Goal: Transaction & Acquisition: Purchase product/service

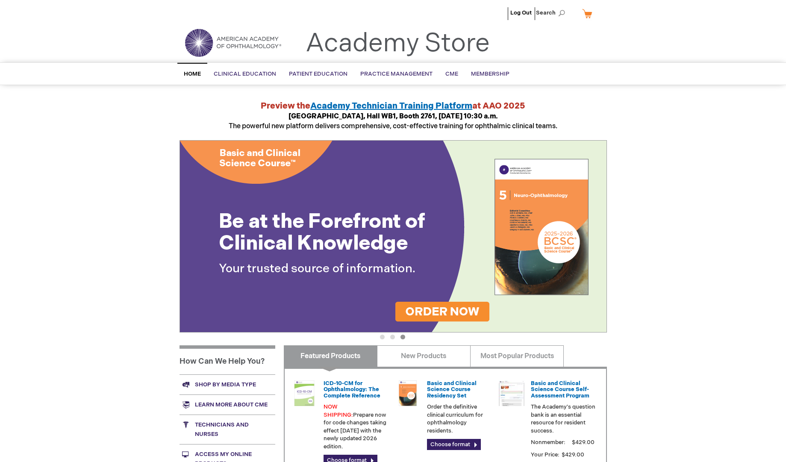
type input "admin"
click at [424, 106] on span "Academy Technician Training Platform" at bounding box center [391, 106] width 162 height 10
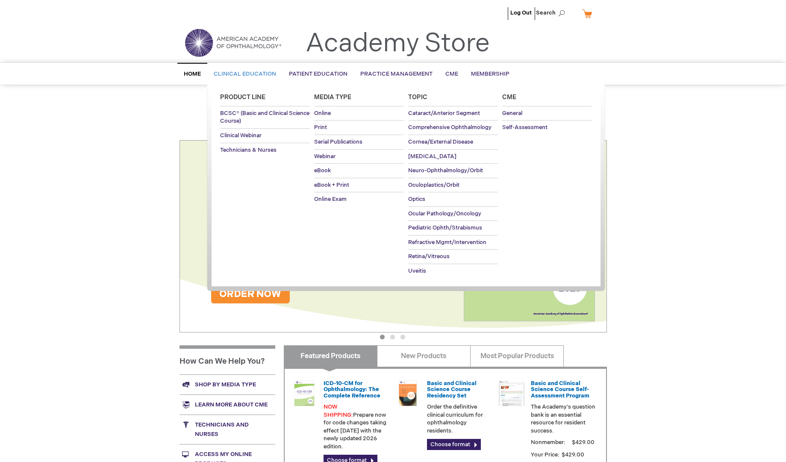
click at [228, 77] on span "Clinical Education" at bounding box center [245, 73] width 62 height 7
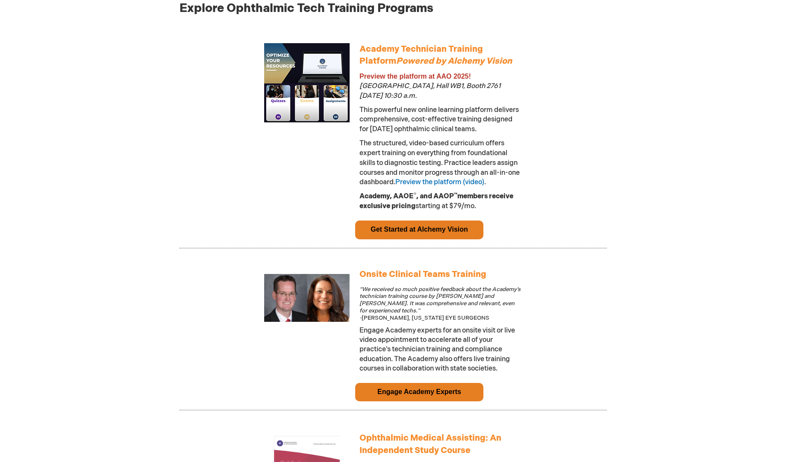
type input "admin"
click at [450, 233] on link "Get Started at Alchemy Vision" at bounding box center [418, 229] width 97 height 7
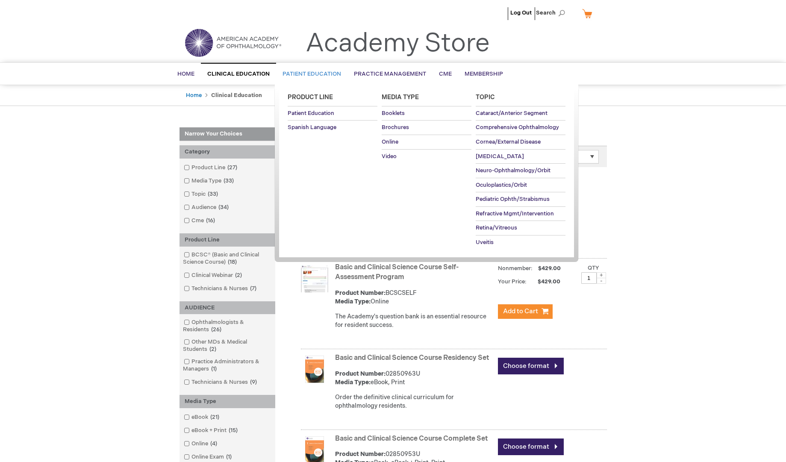
type input "admin"
click at [302, 67] on link "Patient Education" at bounding box center [311, 74] width 71 height 21
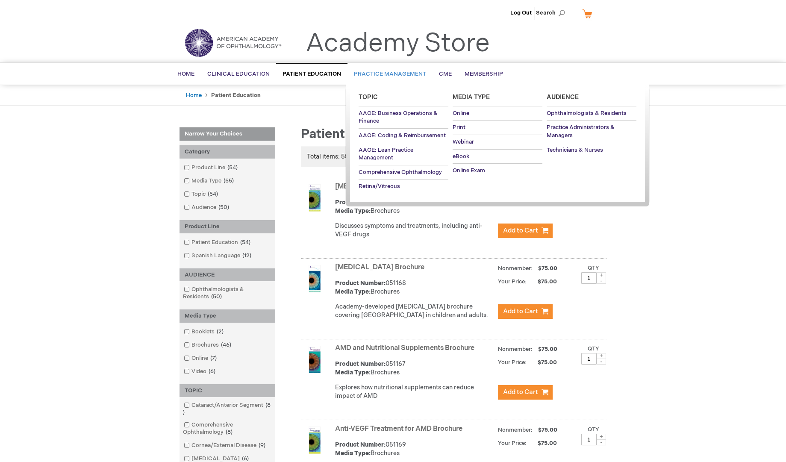
type input "admin"
click at [401, 75] on span "Practice Management" at bounding box center [390, 73] width 72 height 7
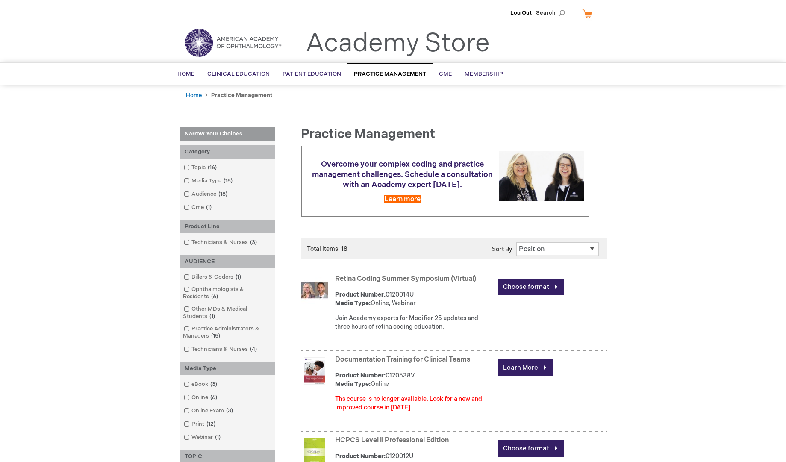
type input "admin"
click at [425, 272] on div "Retina Coding Summer Symposium (Virtual) Product Number: 0120014U Media Type: O…" at bounding box center [471, 304] width 272 height 65
click at [425, 276] on link "Retina Coding Summer Symposium (Virtual)" at bounding box center [405, 279] width 141 height 8
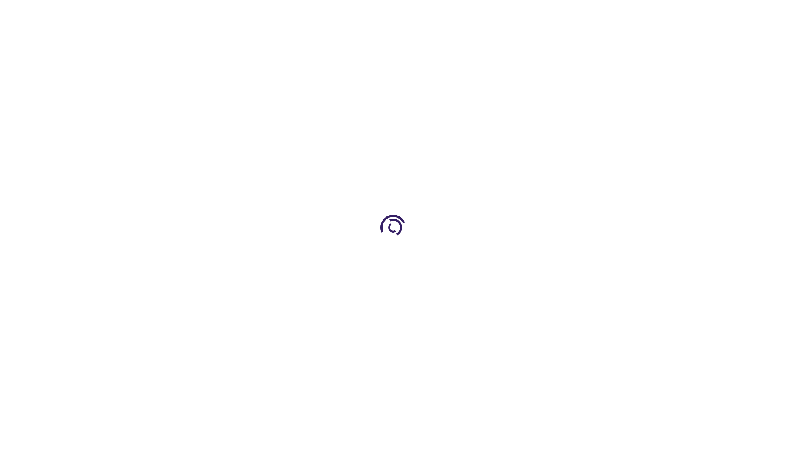
type input "0"
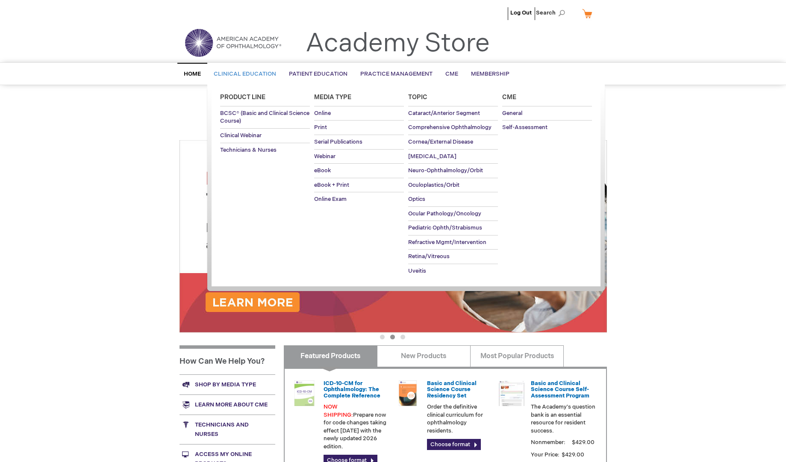
type input "admin"
click at [229, 73] on span "Clinical Education" at bounding box center [245, 73] width 62 height 7
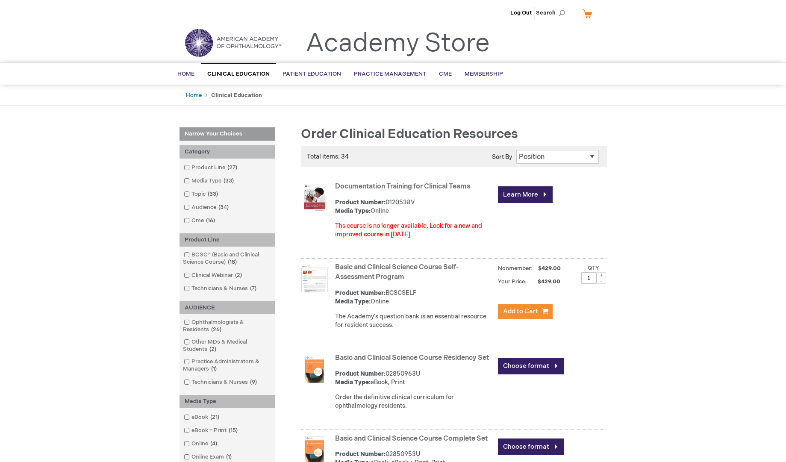
type input "admin"
click at [432, 186] on link "Documentation Training for Clinical Teams" at bounding box center [402, 186] width 135 height 8
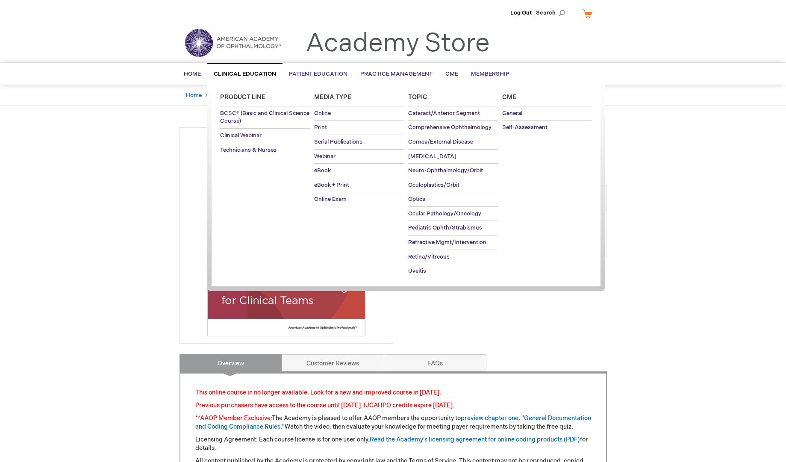
type input "admin"
click at [244, 72] on span "Clinical Education" at bounding box center [245, 73] width 62 height 7
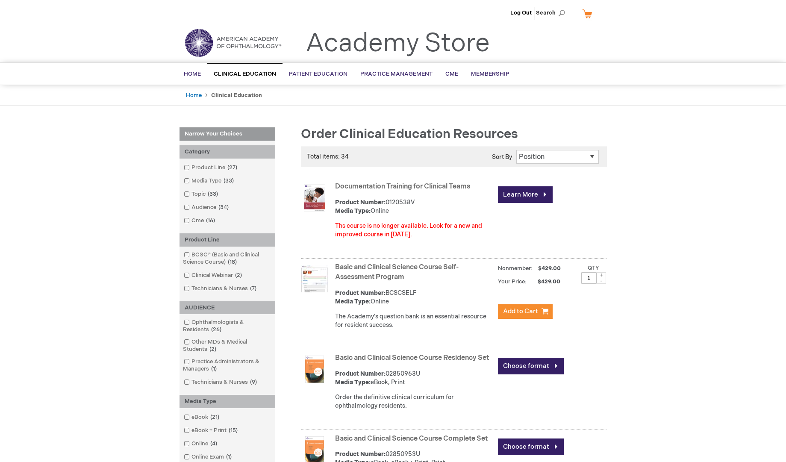
type input "admin"
click at [382, 264] on link "Basic and Clinical Science Course Self-Assessment Program" at bounding box center [396, 272] width 123 height 18
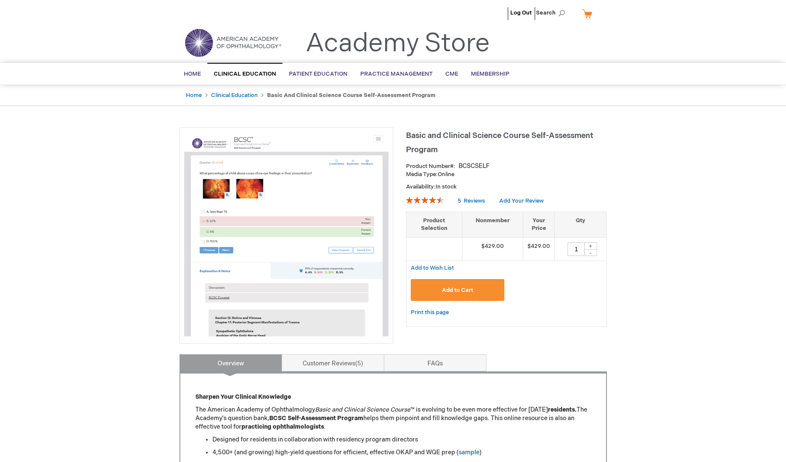
type input "admin"
click at [492, 281] on button "Add to Cart" at bounding box center [457, 290] width 94 height 22
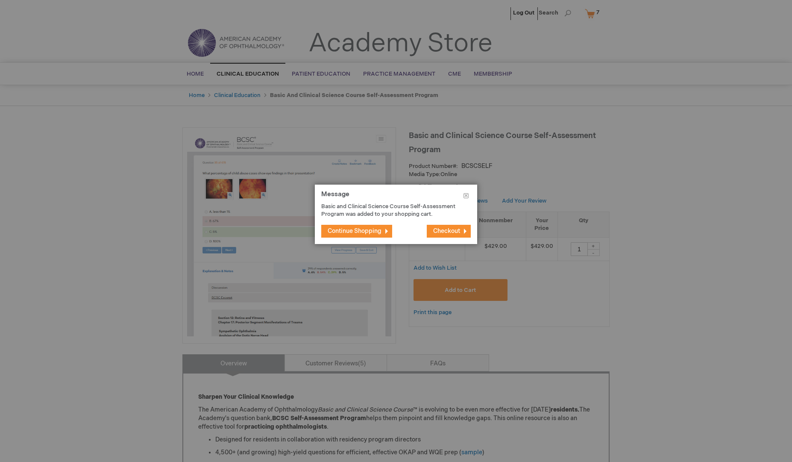
click at [449, 238] on button "Checkout" at bounding box center [449, 231] width 44 height 13
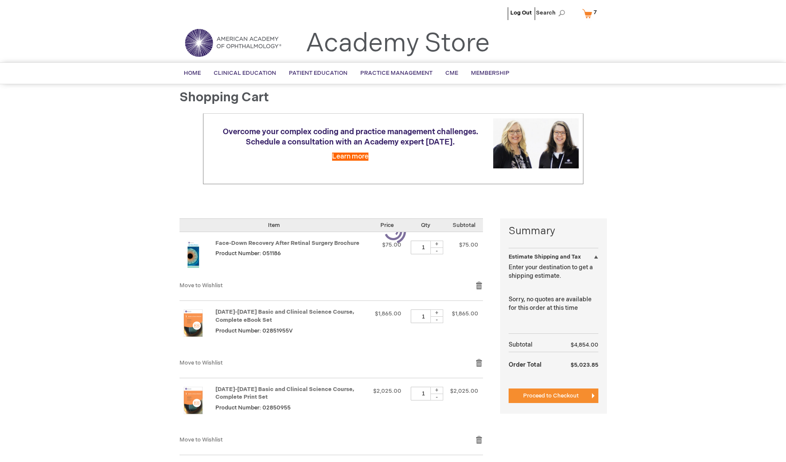
select select "US"
select select "47"
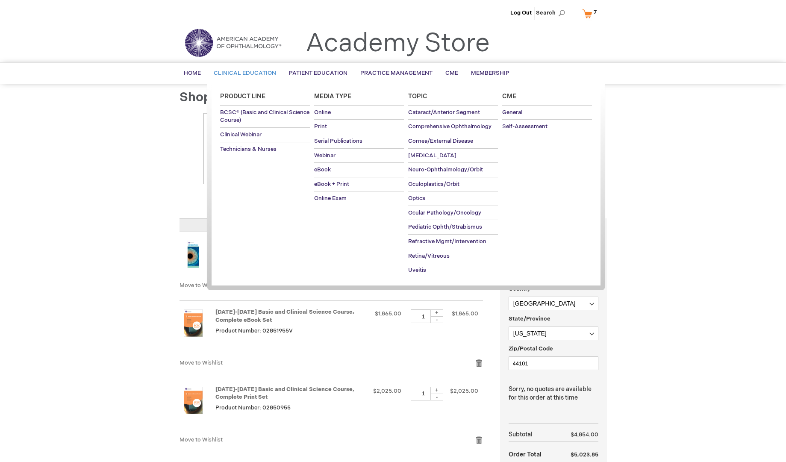
type input "admin"
click at [249, 72] on span "Clinical Education" at bounding box center [245, 73] width 62 height 7
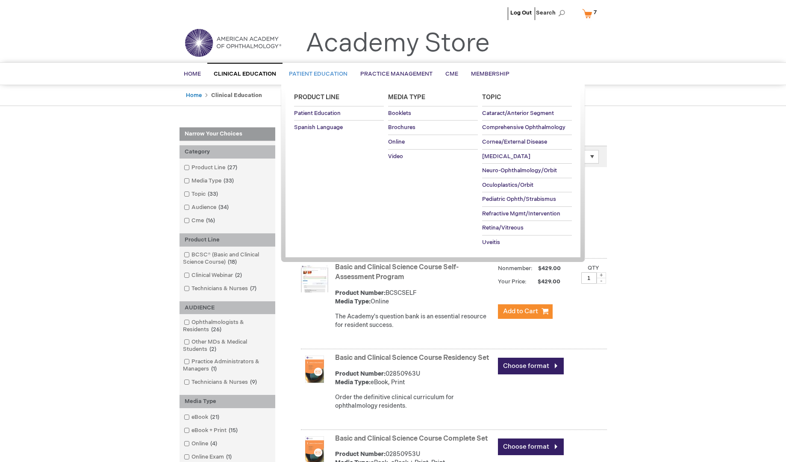
type input "admin"
click at [328, 72] on span "Patient Education" at bounding box center [318, 73] width 59 height 7
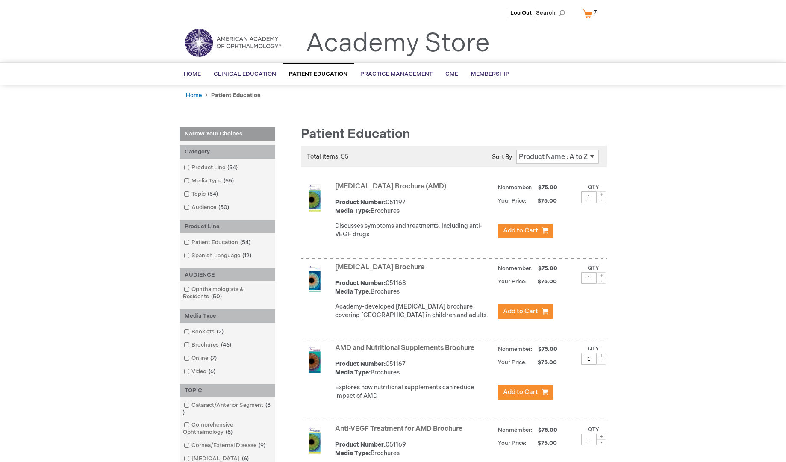
type input "admin"
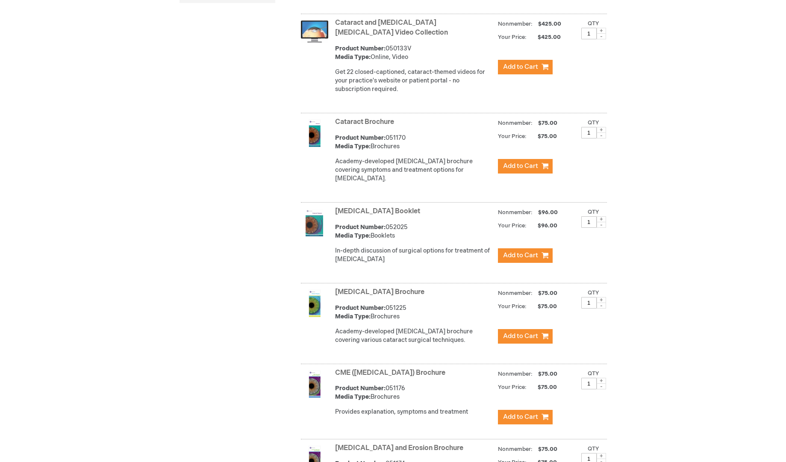
scroll to position [1602, 0]
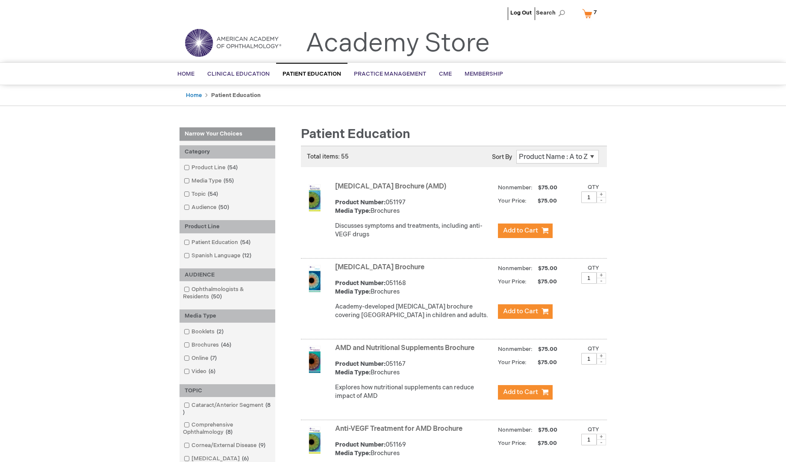
type input "admin"
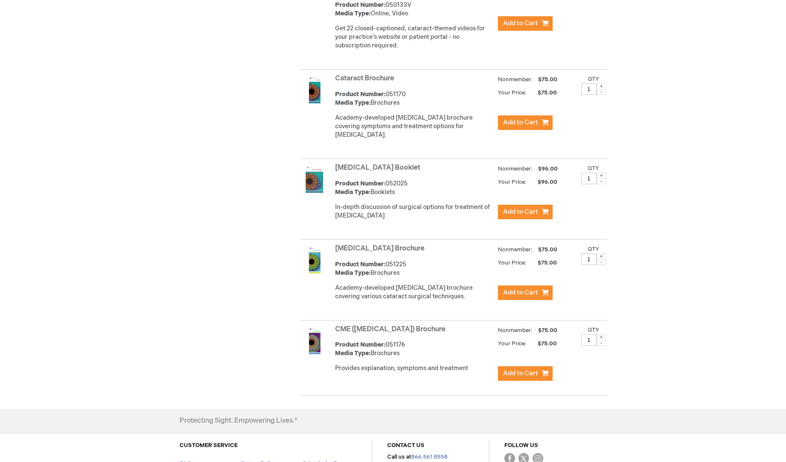
scroll to position [745, 0]
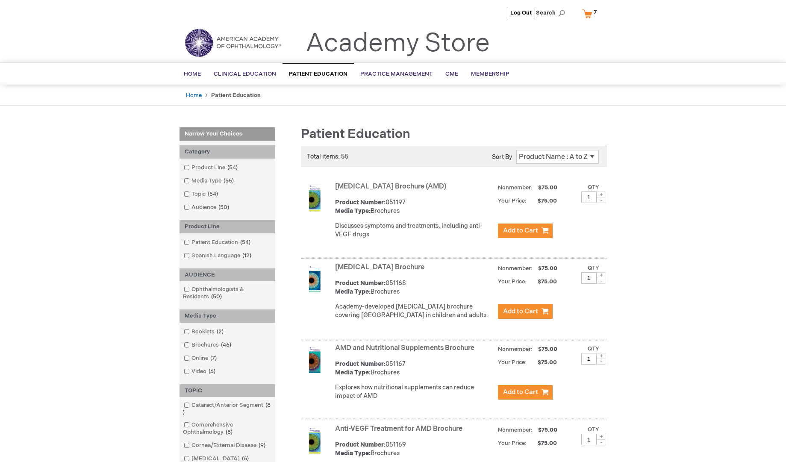
type input "admin"
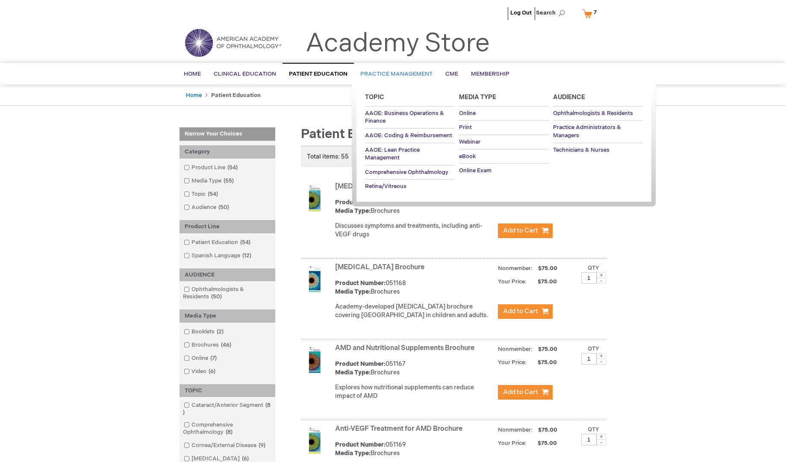
click at [403, 73] on span "Practice Management" at bounding box center [396, 73] width 72 height 7
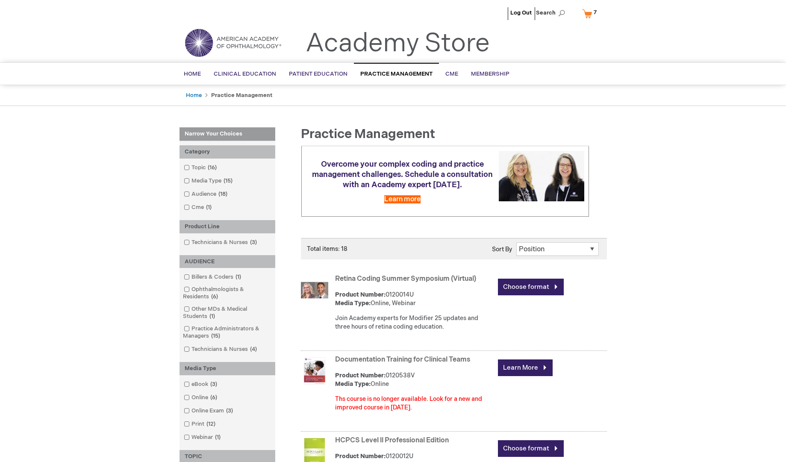
type input "admin"
click at [449, 77] on span "CME" at bounding box center [451, 73] width 13 height 7
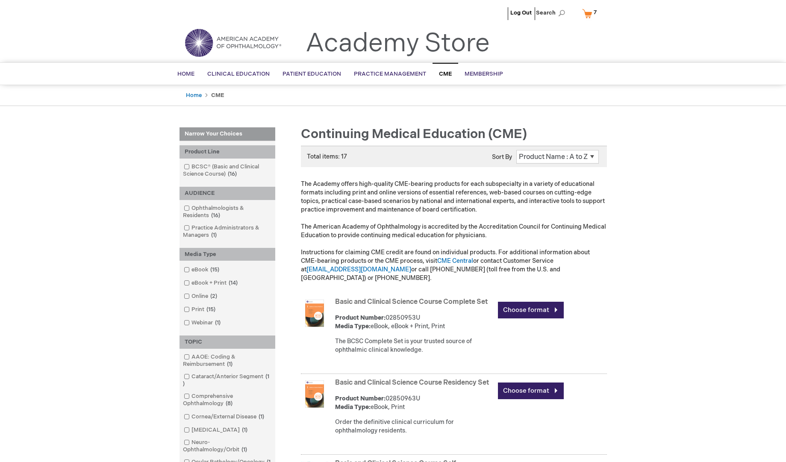
type input "admin"
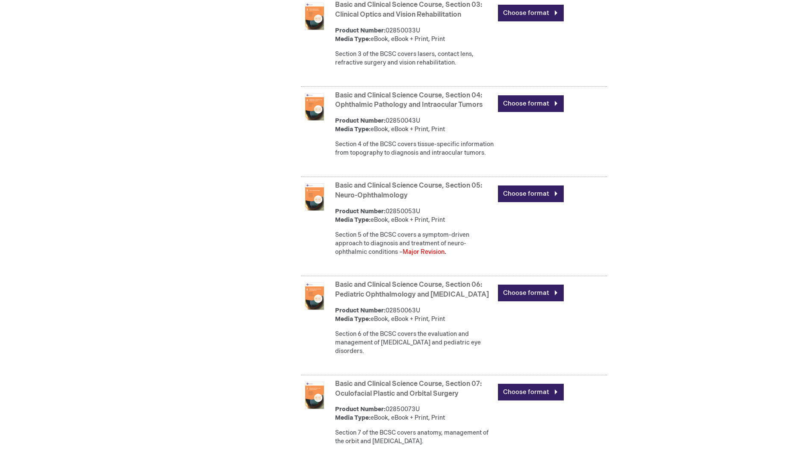
scroll to position [925, 0]
